Goal: Information Seeking & Learning: Learn about a topic

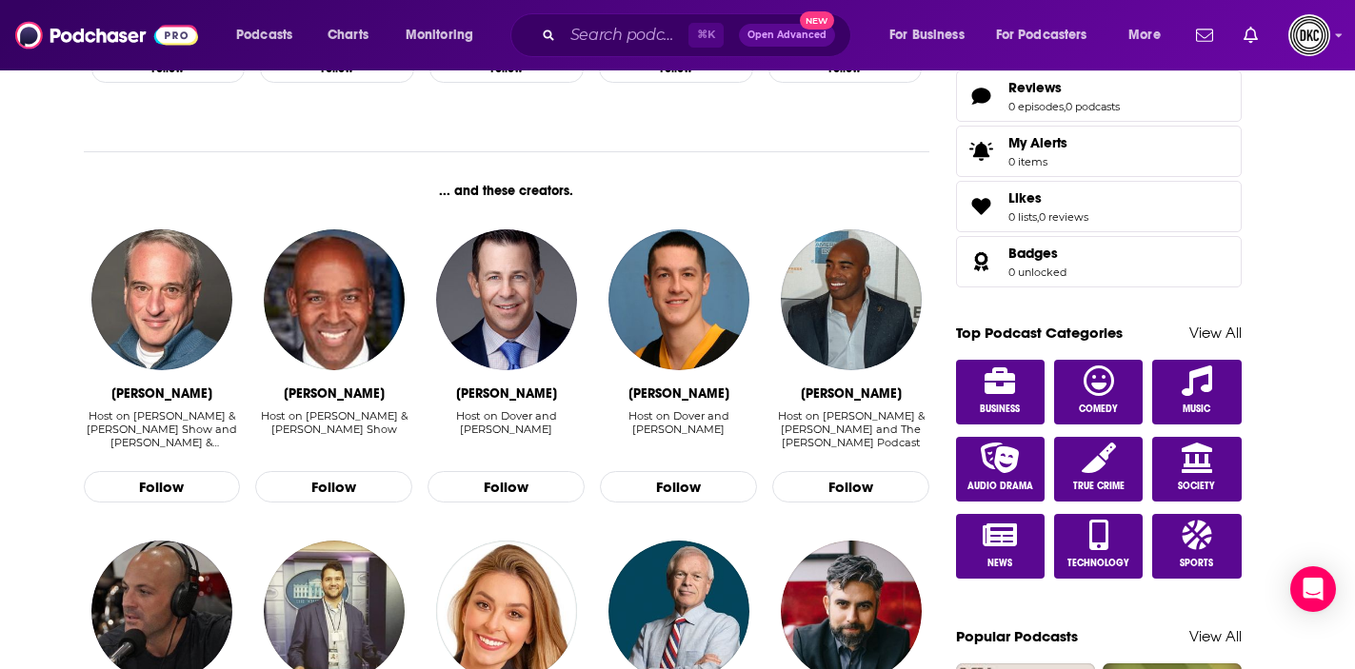
scroll to position [778, 0]
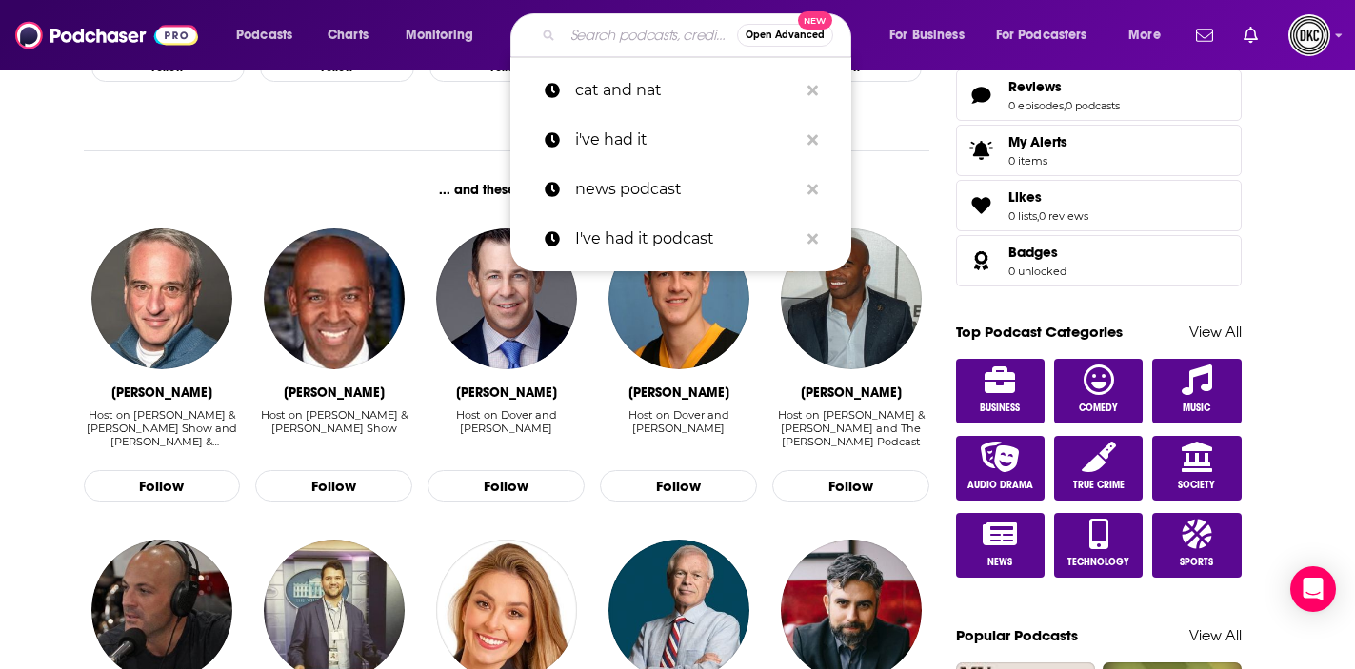
click at [609, 38] on input "Search podcasts, credits, & more..." at bounding box center [650, 35] width 174 height 30
paste input "Good Mythical Morning"
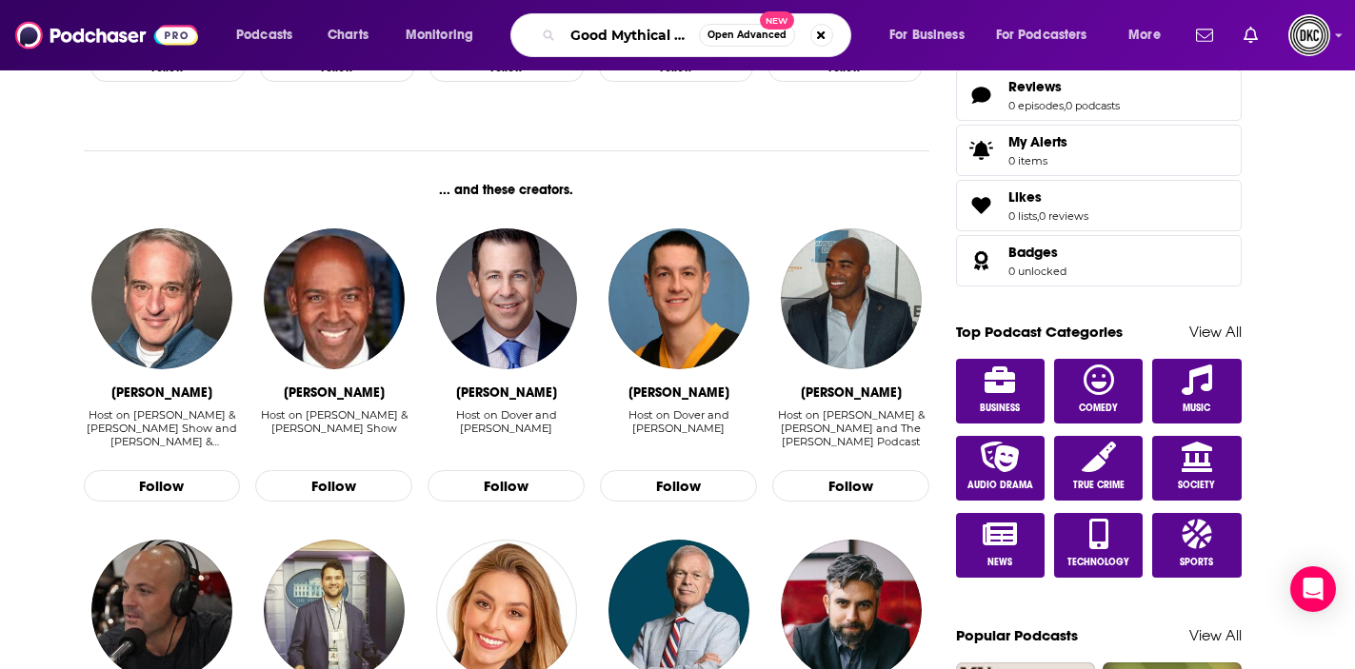
scroll to position [0, 45]
type input "Good Mythical Morning"
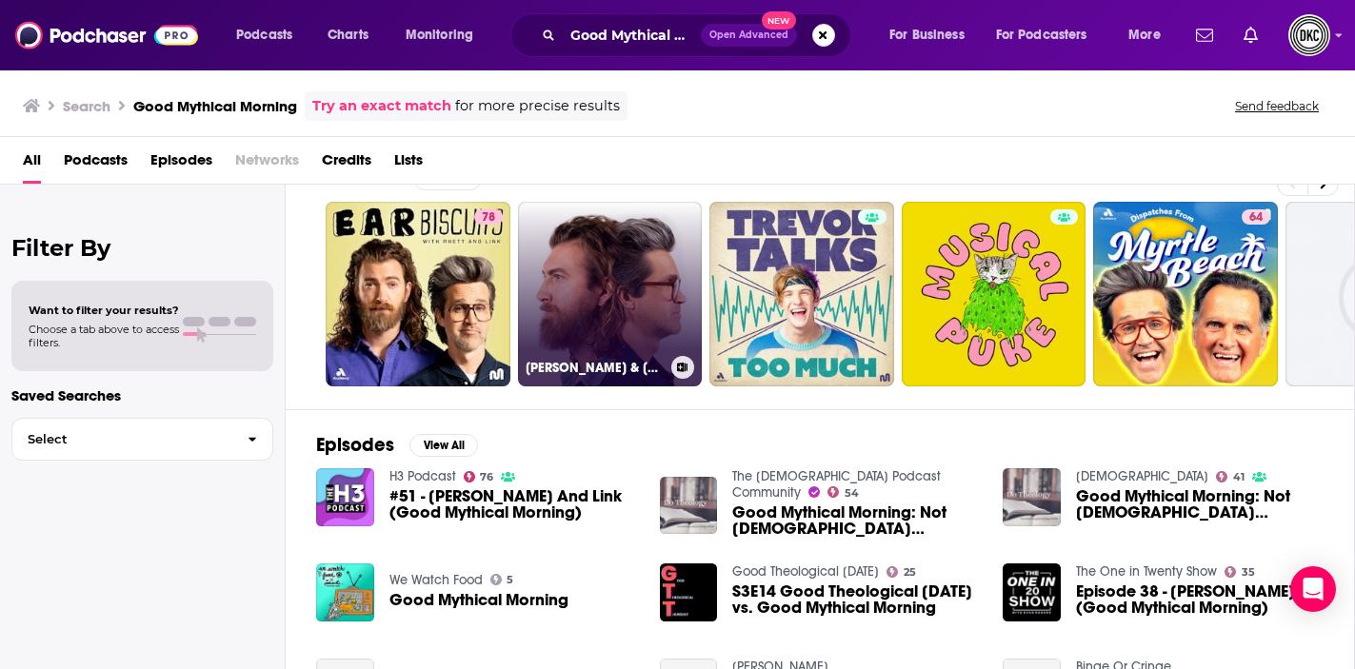
scroll to position [46, 0]
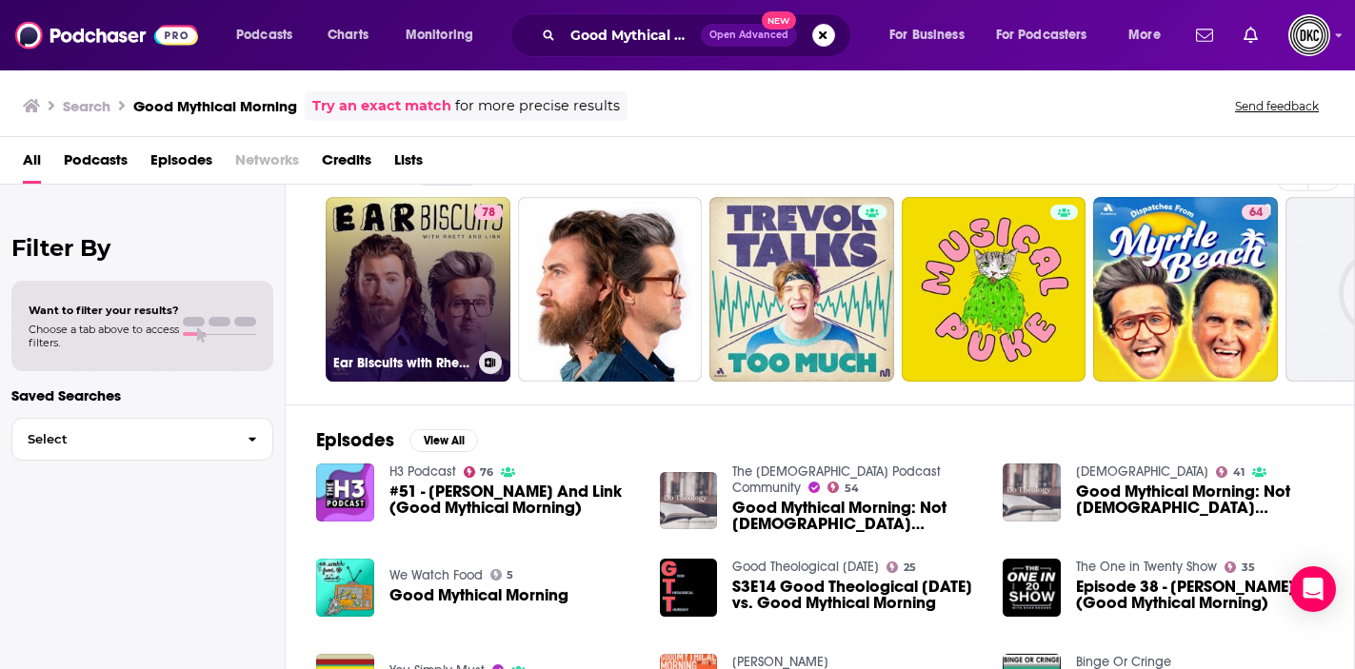
click at [403, 283] on link "78 Ear Biscuits with [PERSON_NAME] & Link" at bounding box center [418, 289] width 185 height 185
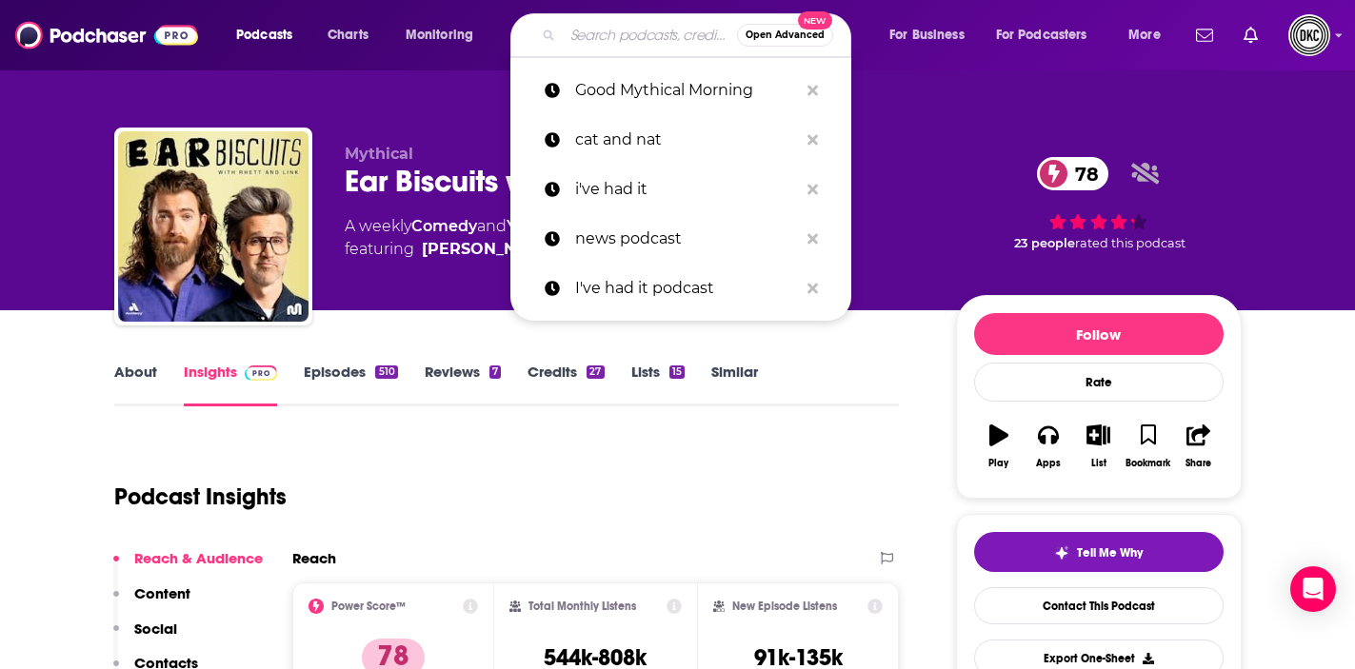
click at [601, 37] on input "Search podcasts, credits, & more..." at bounding box center [650, 35] width 174 height 30
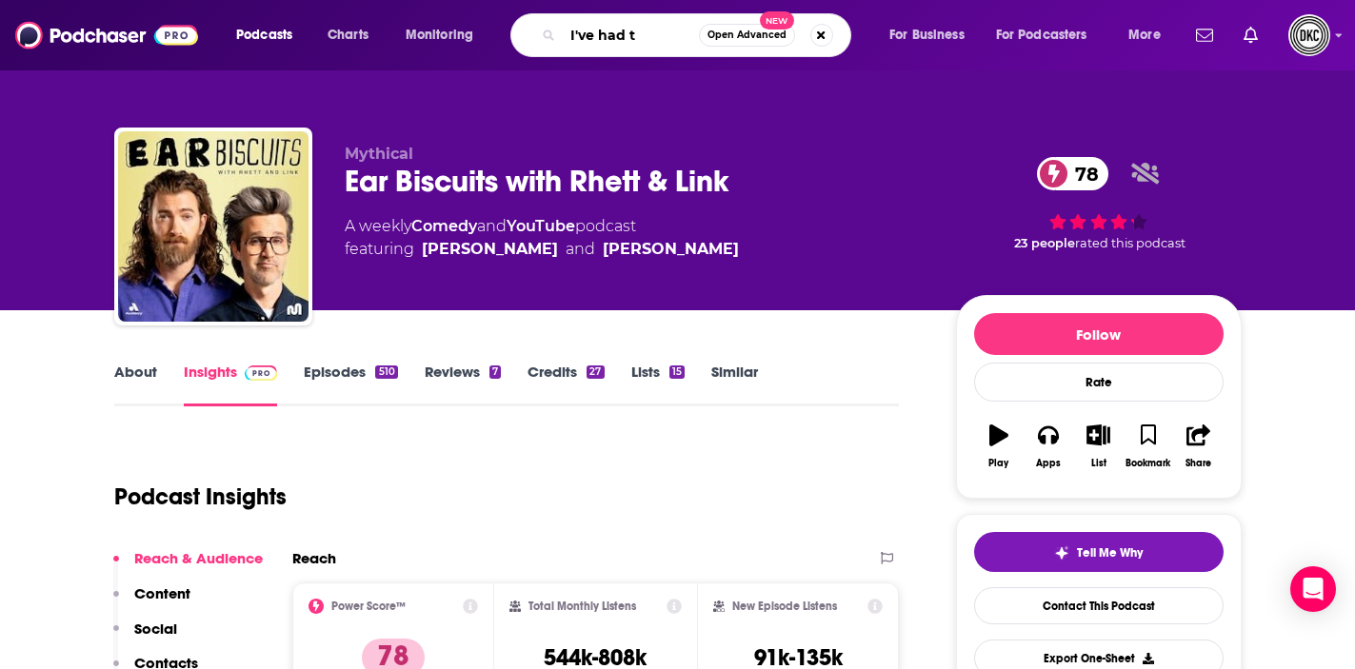
type input "I've had ti"
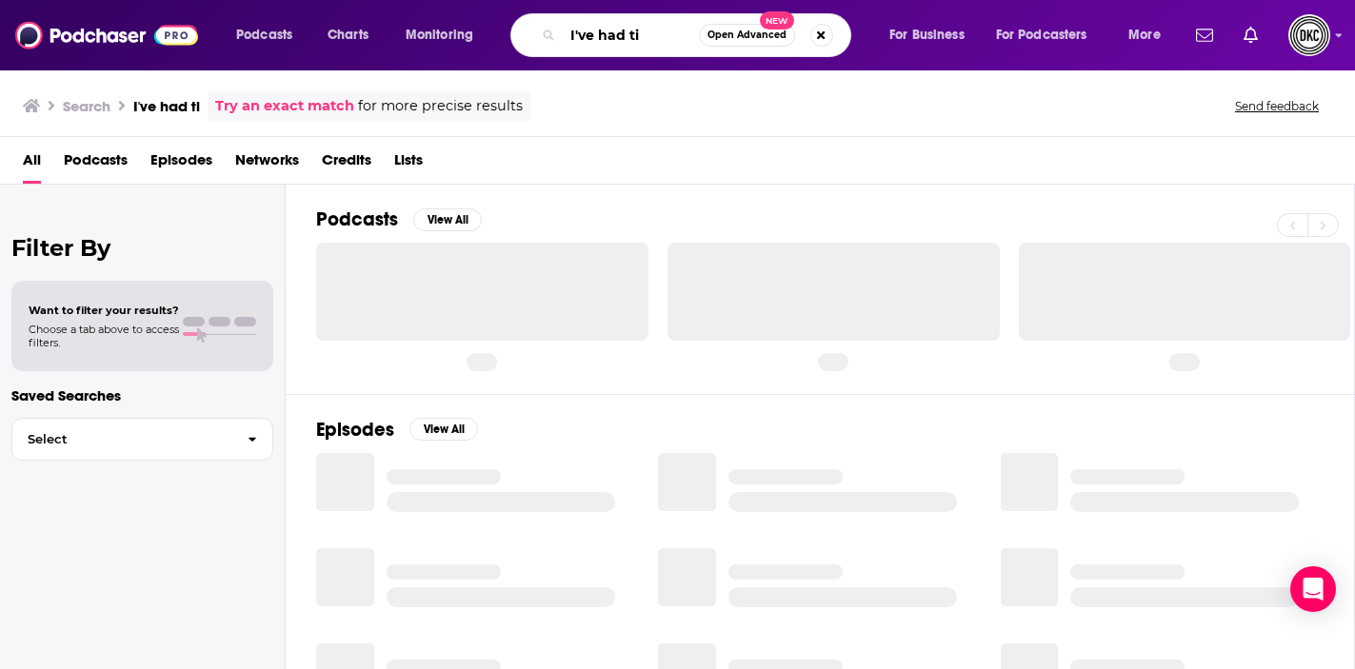
click at [601, 35] on input "I've had ti" at bounding box center [631, 35] width 136 height 30
click at [648, 35] on input "I've had ti" at bounding box center [631, 35] width 136 height 30
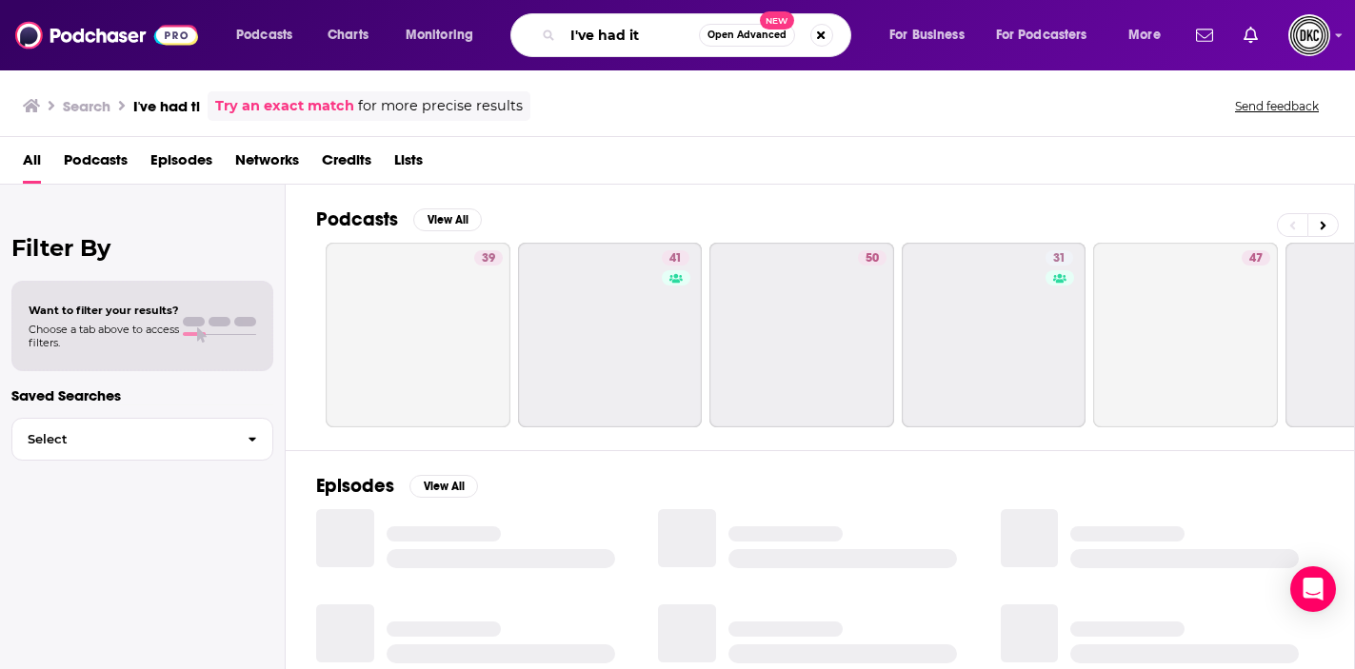
type input "I've had it"
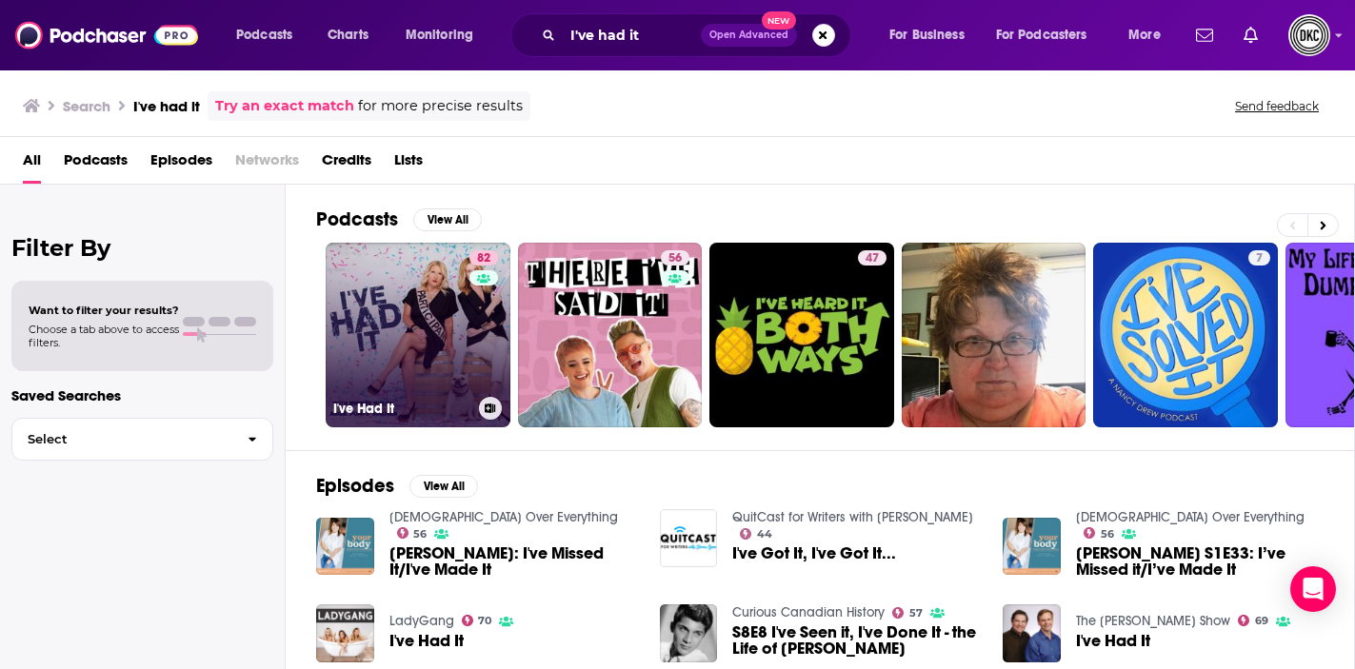
click at [472, 332] on div "82" at bounding box center [485, 323] width 33 height 147
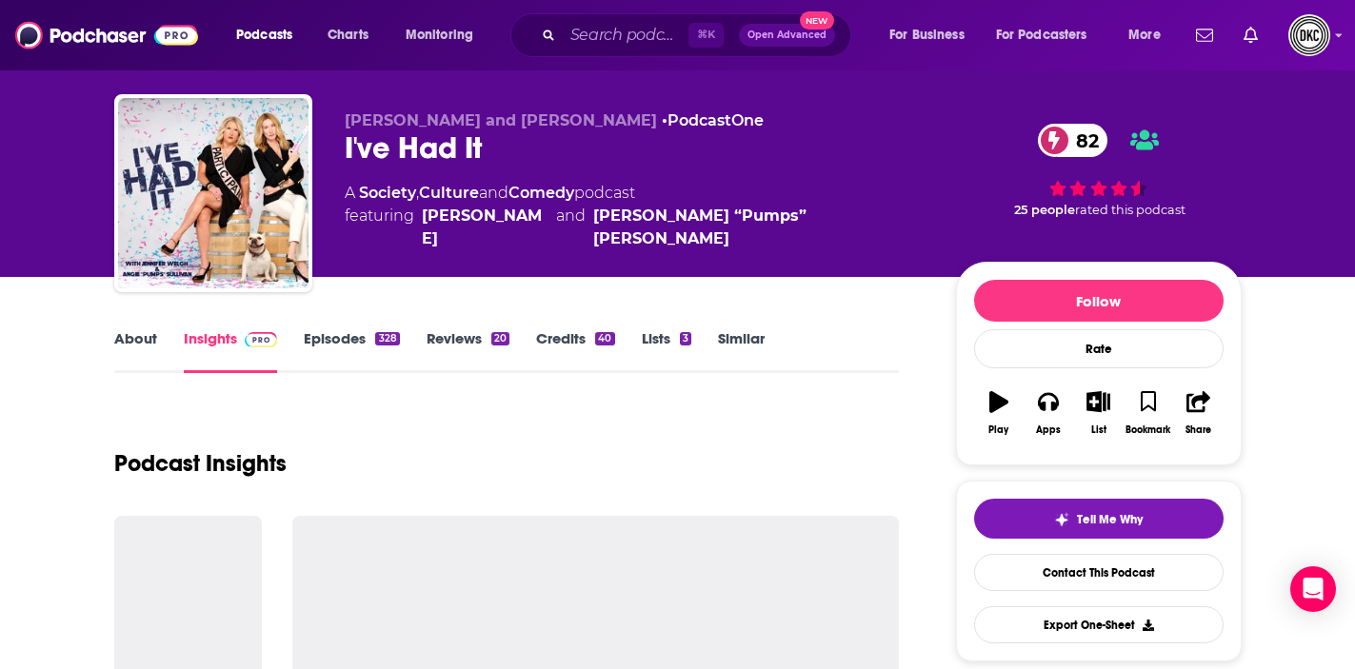
scroll to position [413, 0]
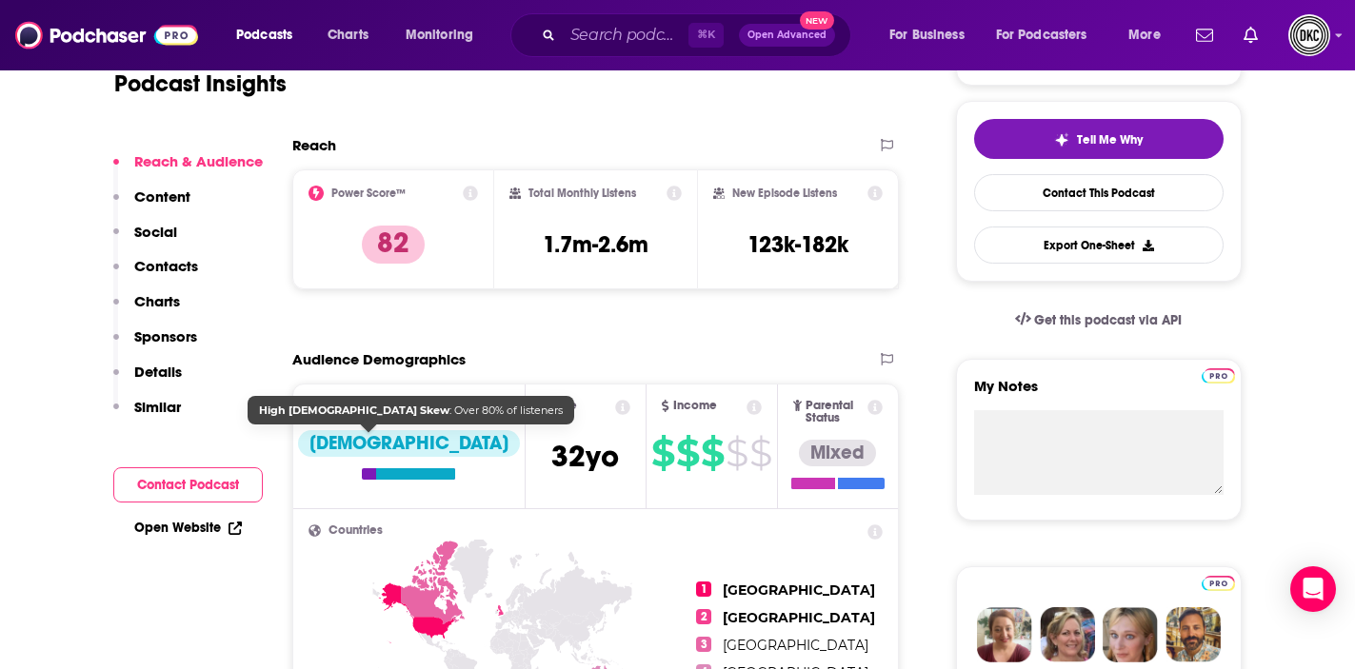
click at [369, 457] on div "[DEMOGRAPHIC_DATA]" at bounding box center [409, 455] width 222 height 50
